Goal: Information Seeking & Learning: Learn about a topic

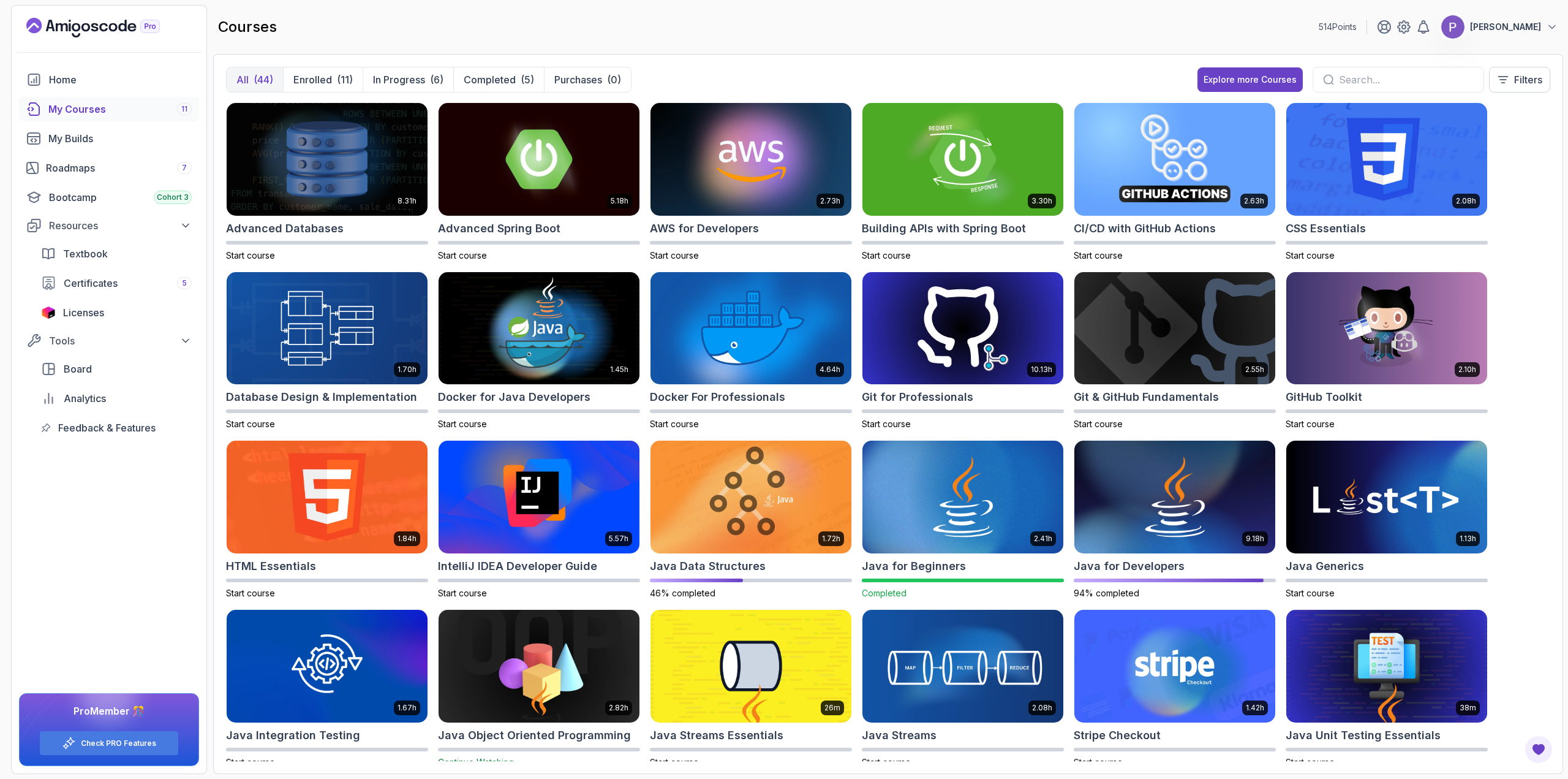
click at [138, 105] on div "My Courses 11" at bounding box center [120, 109] width 143 height 15
click at [503, 79] on p "Completed" at bounding box center [490, 80] width 52 height 15
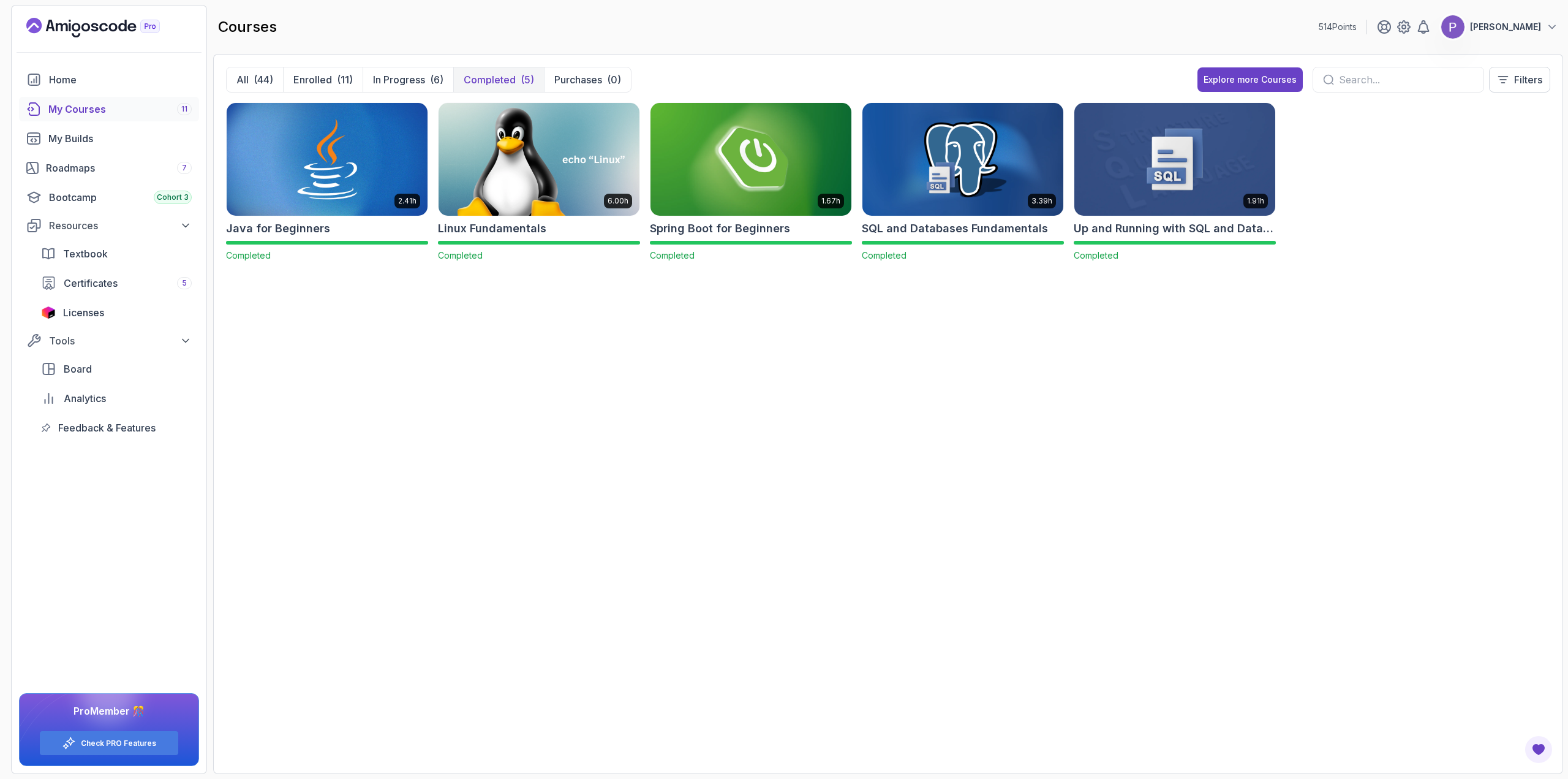
click at [940, 166] on img at bounding box center [963, 159] width 211 height 118
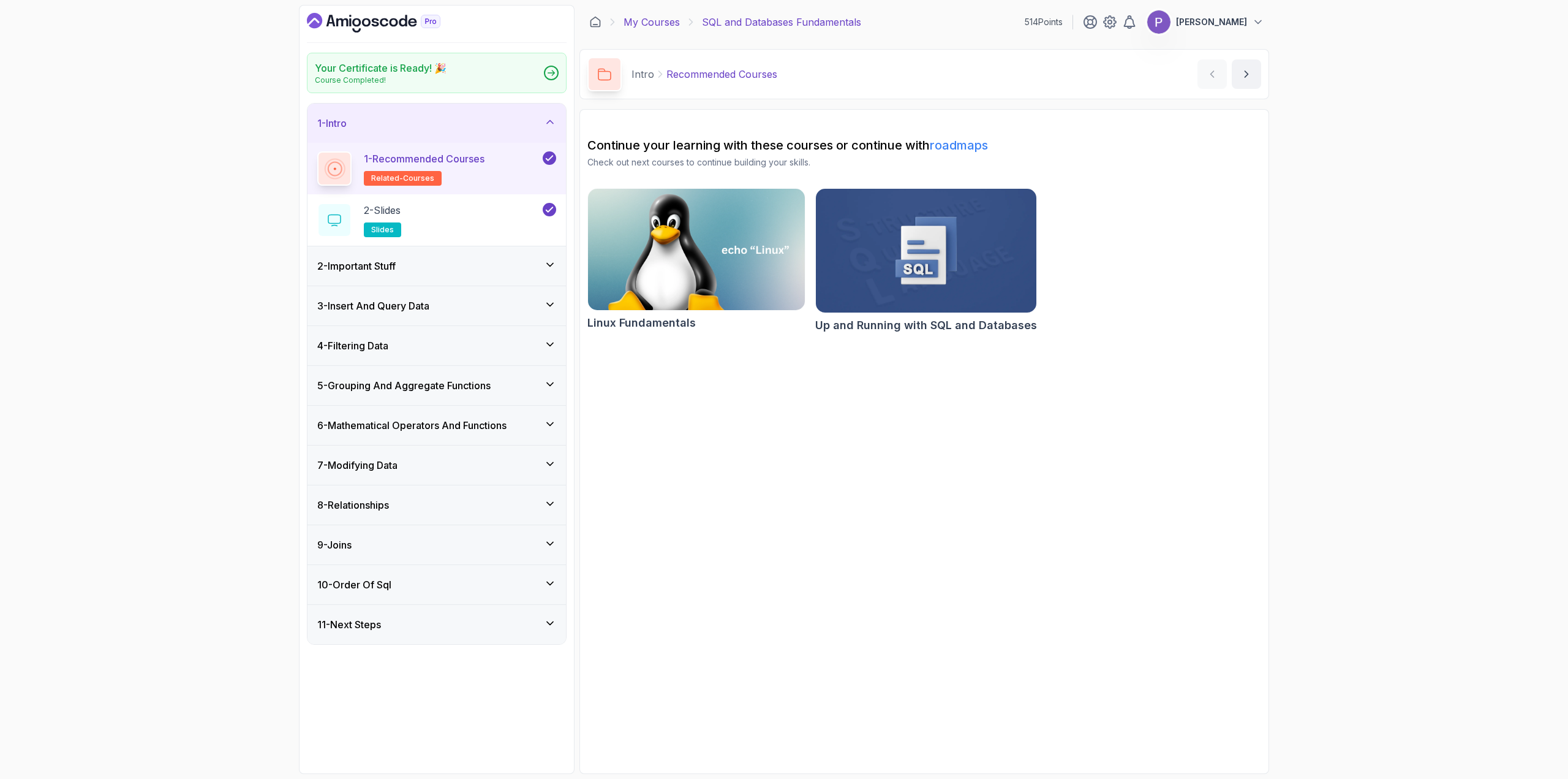
click at [649, 25] on link "My Courses" at bounding box center [652, 22] width 56 height 15
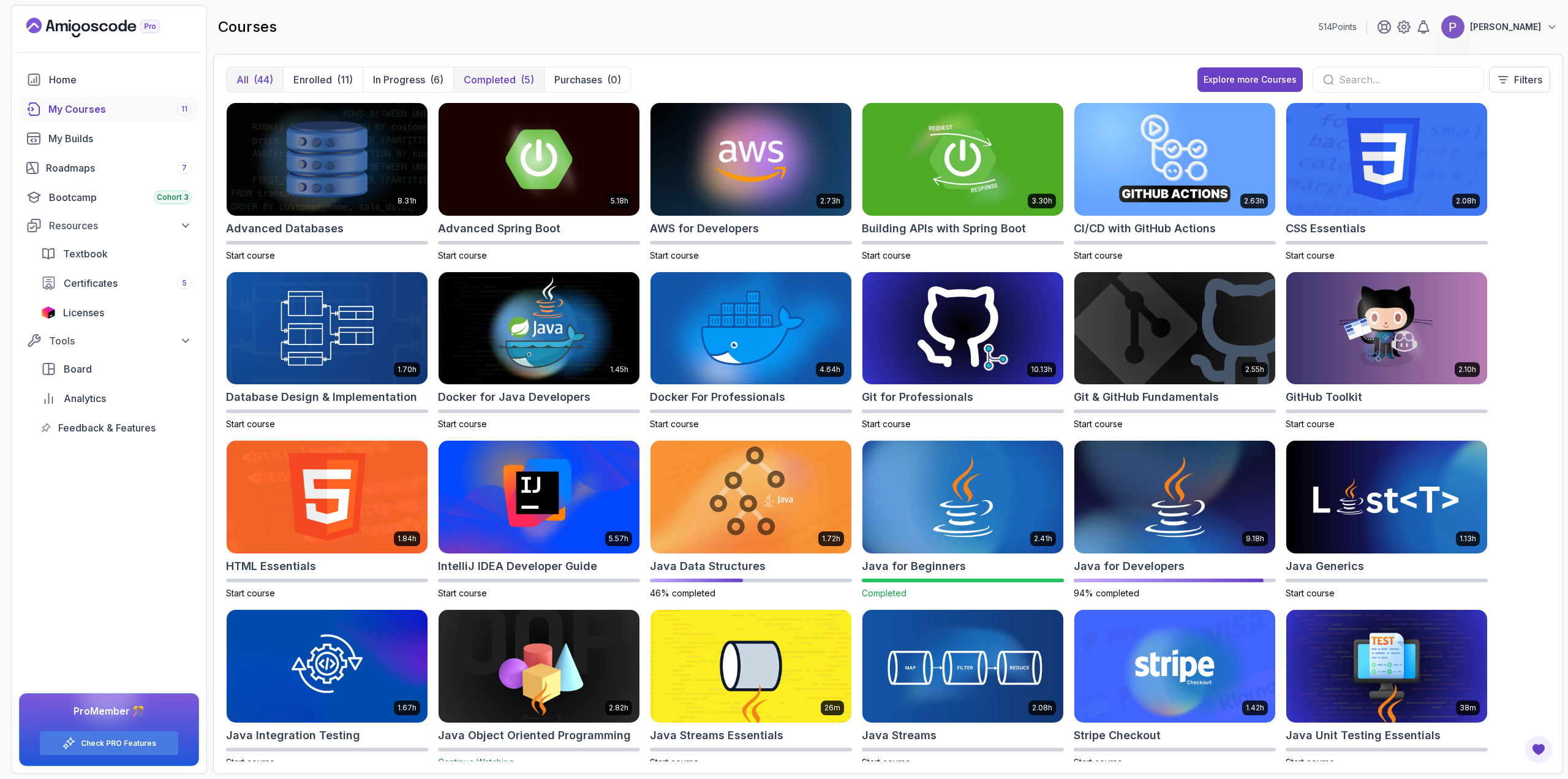
click at [514, 87] on button "Completed (5)" at bounding box center [499, 79] width 91 height 24
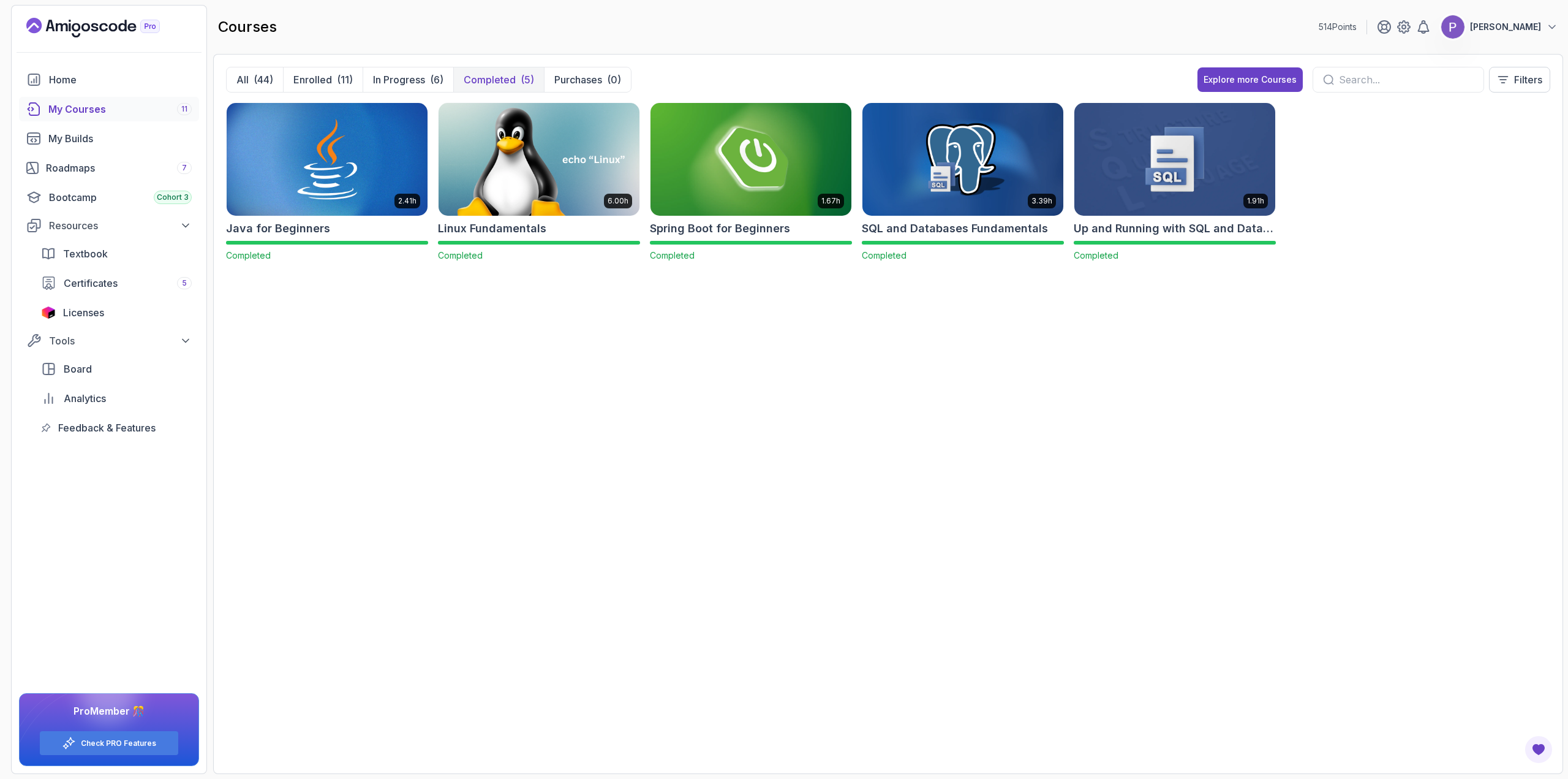
click at [1163, 171] on img at bounding box center [1175, 159] width 211 height 118
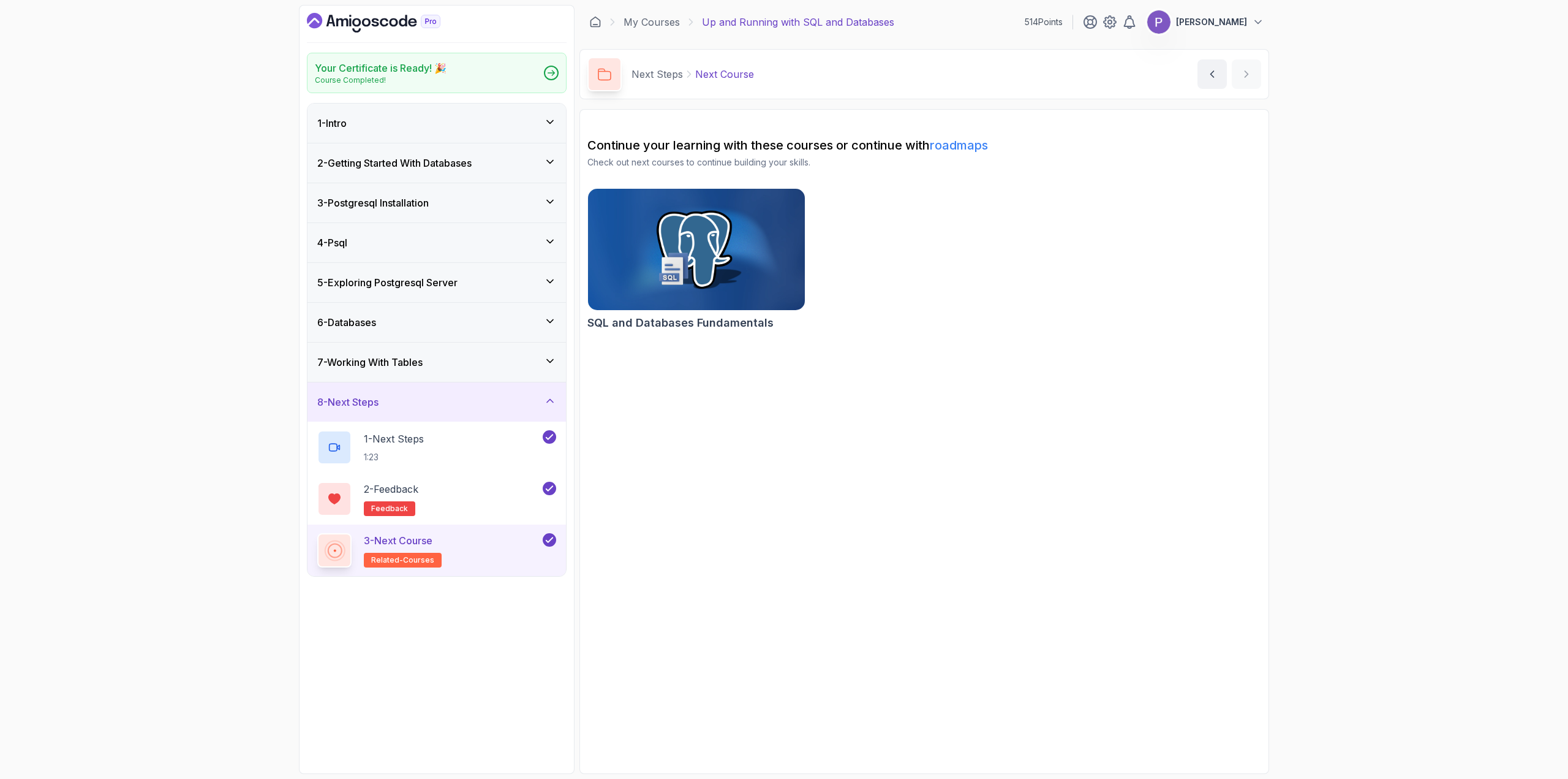
click at [518, 156] on div "2 - Getting Started With Databases" at bounding box center [436, 163] width 239 height 15
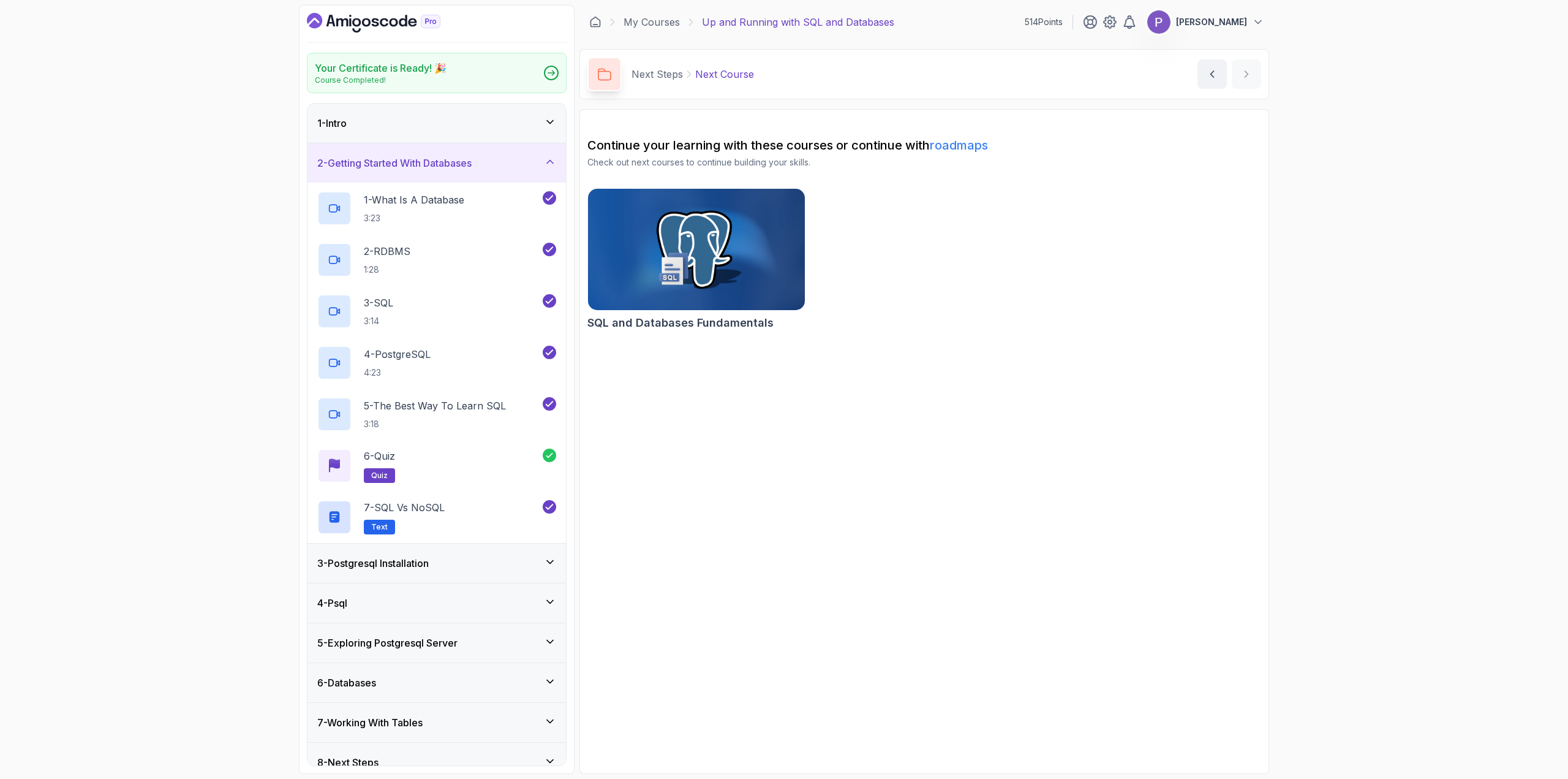
click at [491, 569] on div "3 - Postgresql Installation" at bounding box center [436, 563] width 239 height 15
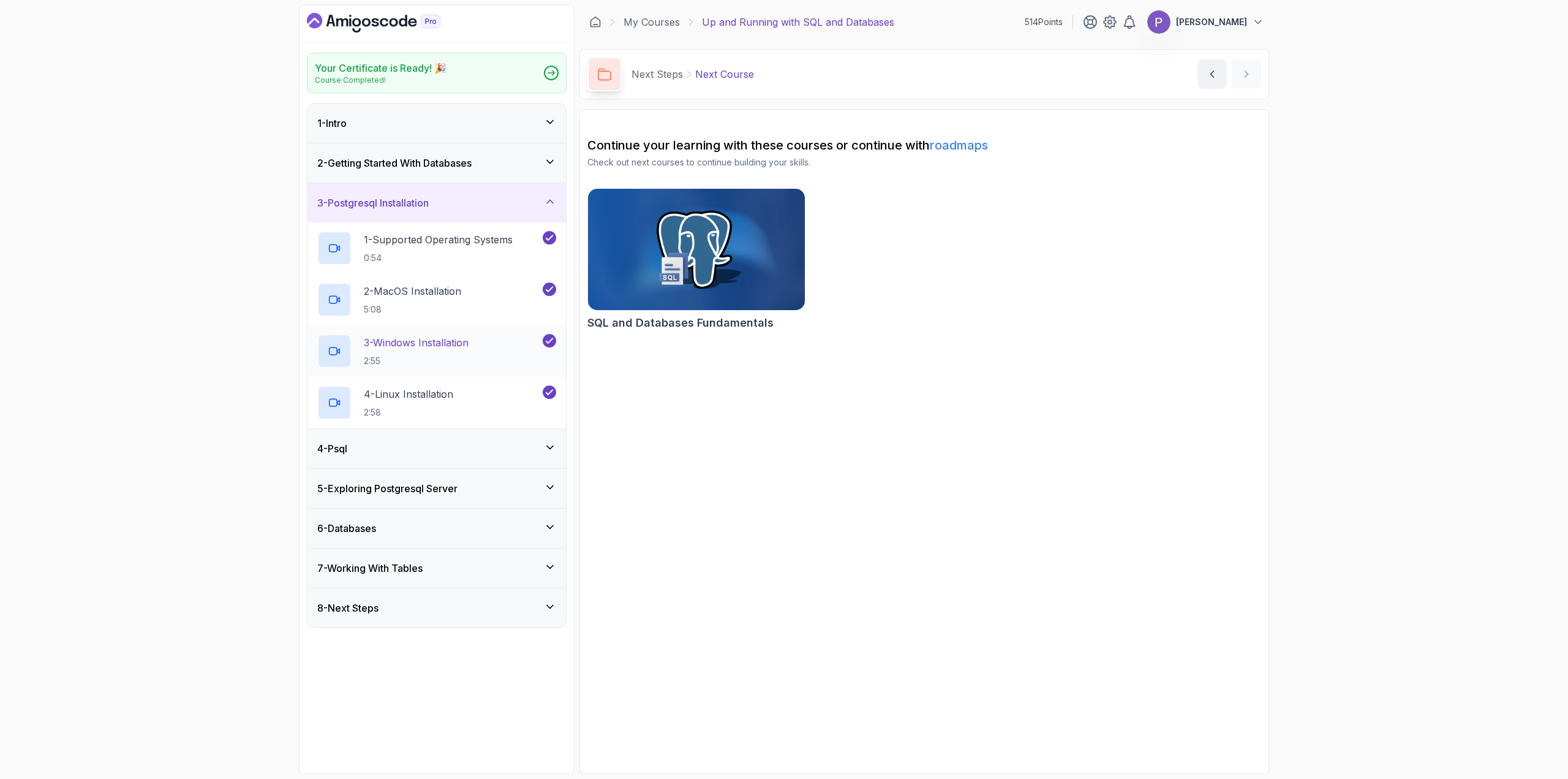
click at [476, 351] on div "3 - Windows Installation 2:55" at bounding box center [428, 351] width 223 height 34
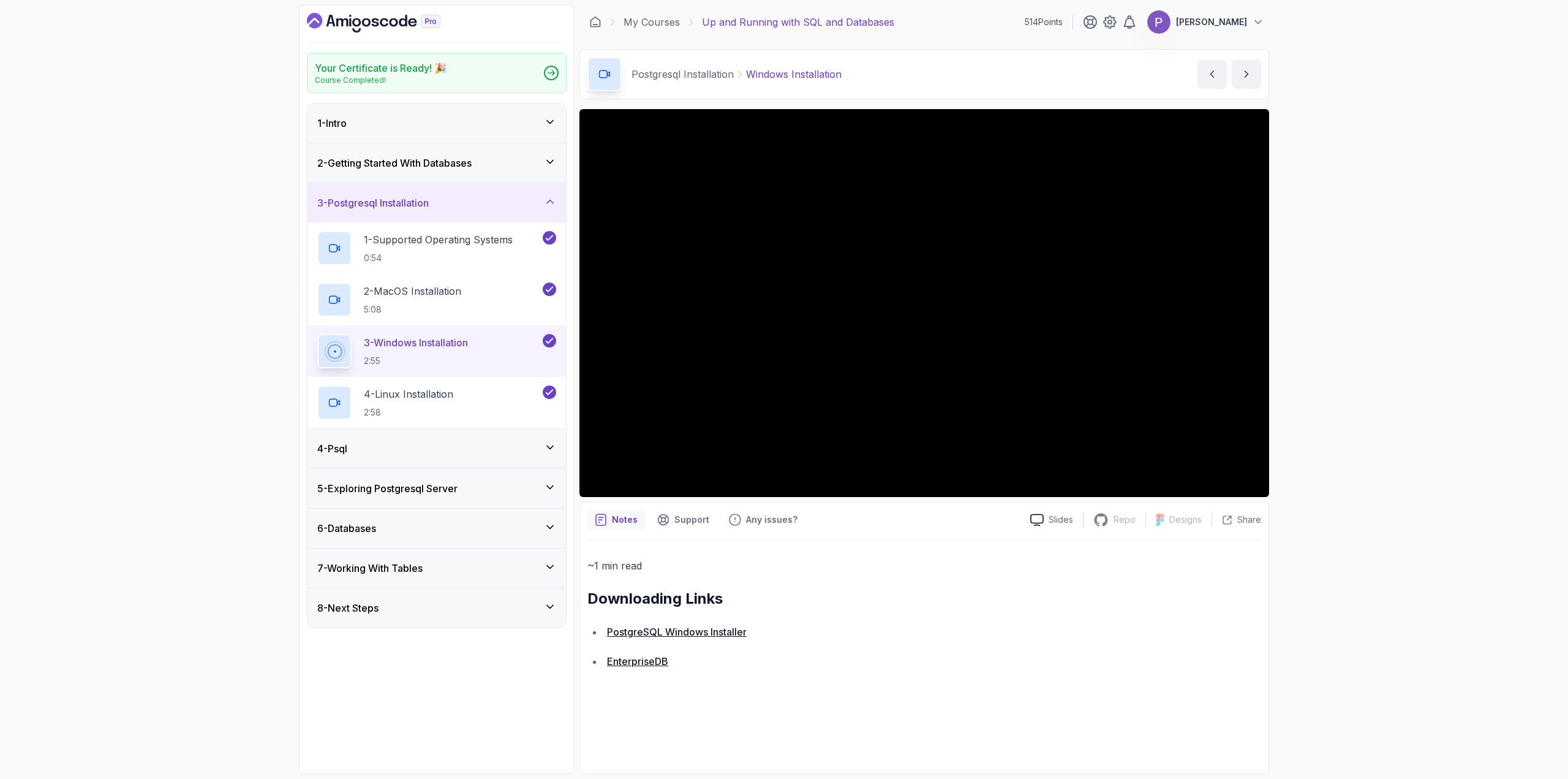
click at [473, 445] on div "4 - Psql" at bounding box center [436, 448] width 239 height 15
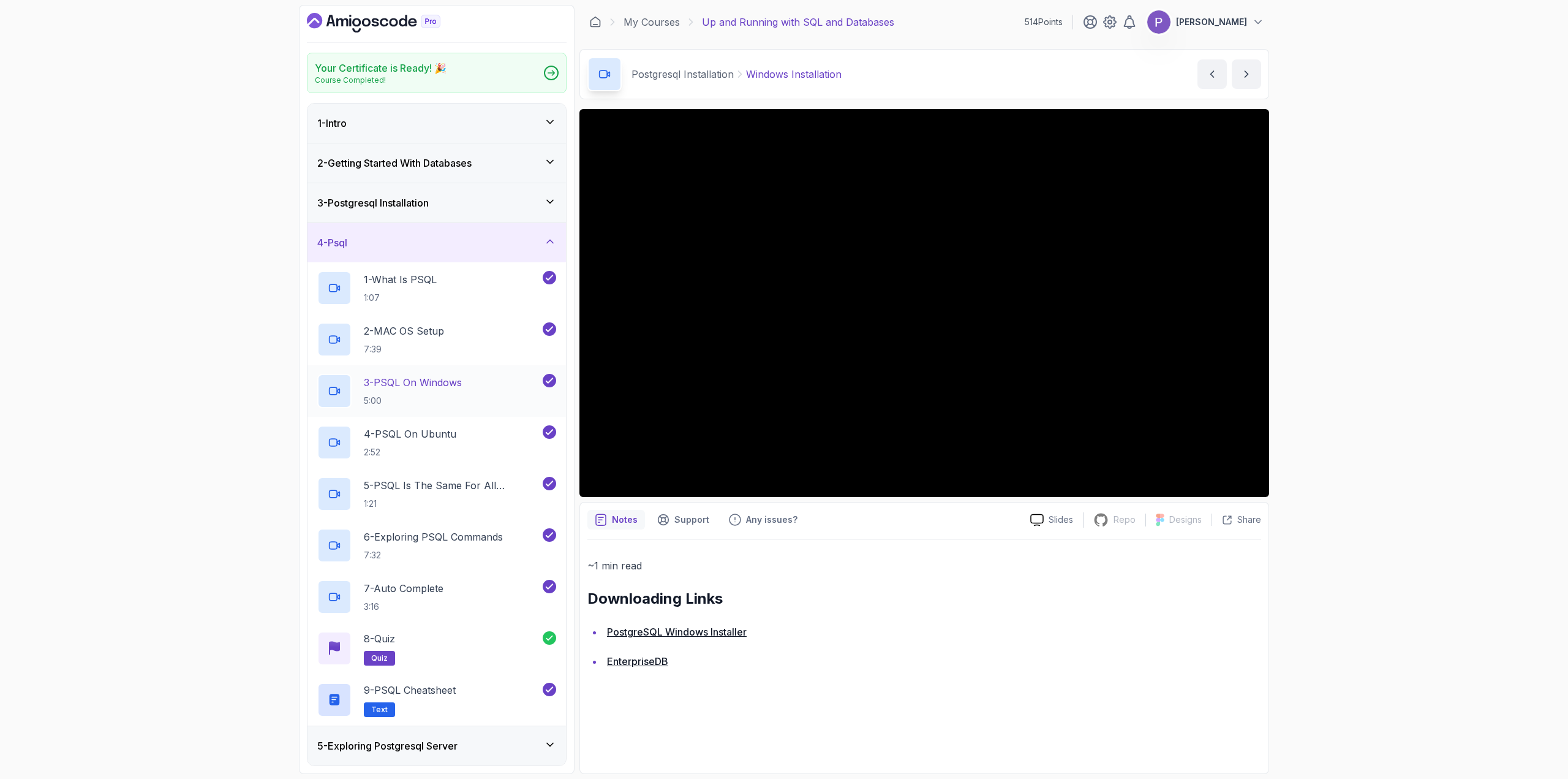
click at [456, 391] on h2 "3 - PSQL On Windows 5:00" at bounding box center [413, 391] width 98 height 32
